Goal: Information Seeking & Learning: Learn about a topic

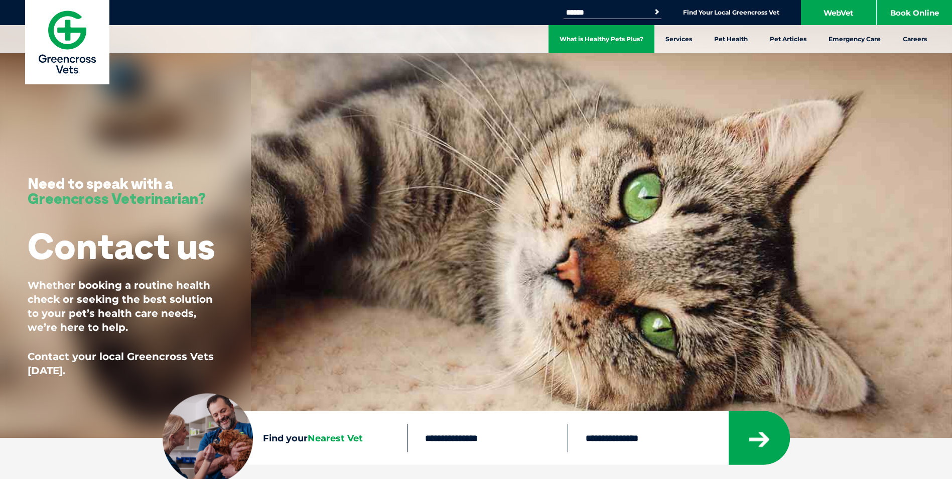
click at [549, 44] on link "What is Healthy Pets Plus?" at bounding box center [602, 39] width 106 height 28
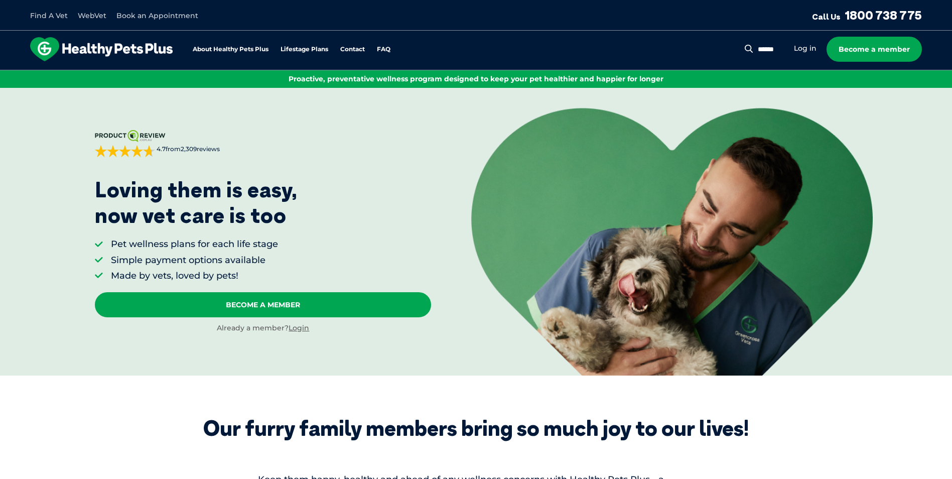
click at [428, 117] on div "[DOMAIN_NAME] 4.7 from 2,309 reviews Sorted by best reviews Priya on [DATE] Thi…" at bounding box center [215, 232] width 431 height 272
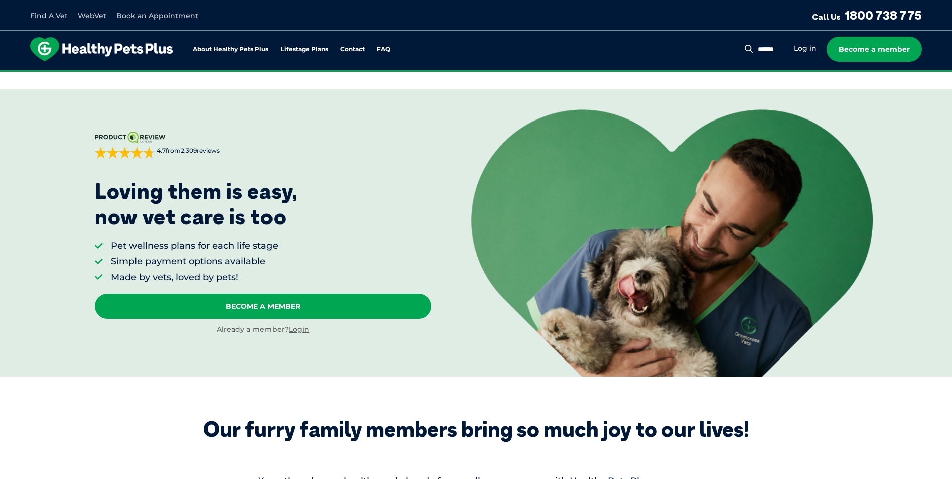
scroll to position [419, 0]
